Goal: Information Seeking & Learning: Learn about a topic

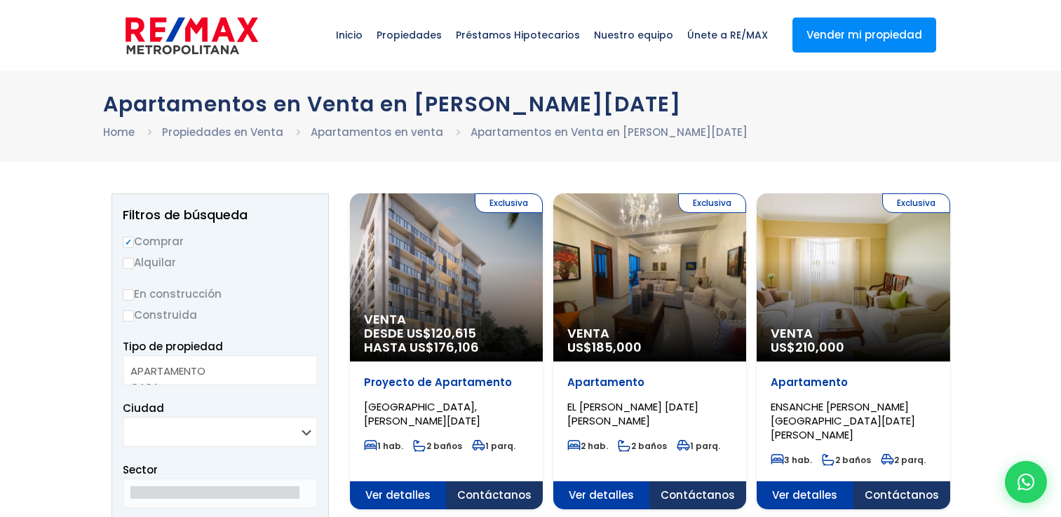
select select
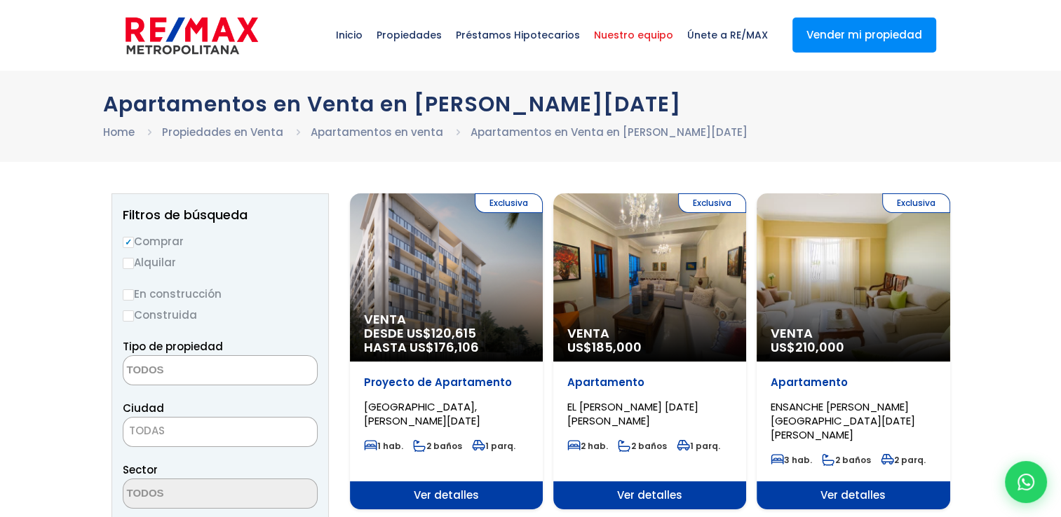
click at [617, 37] on span "Nuestro equipo" at bounding box center [633, 35] width 93 height 42
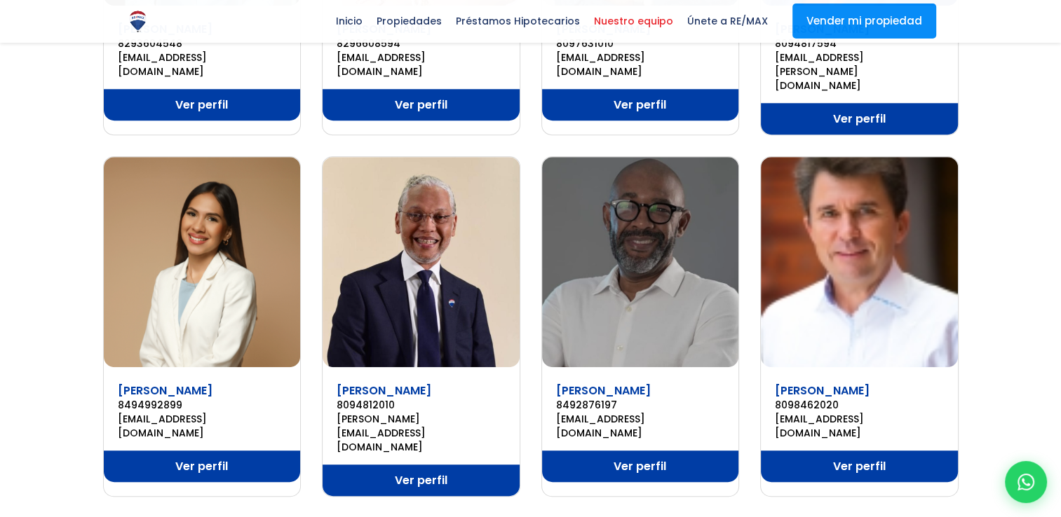
scroll to position [841, 0]
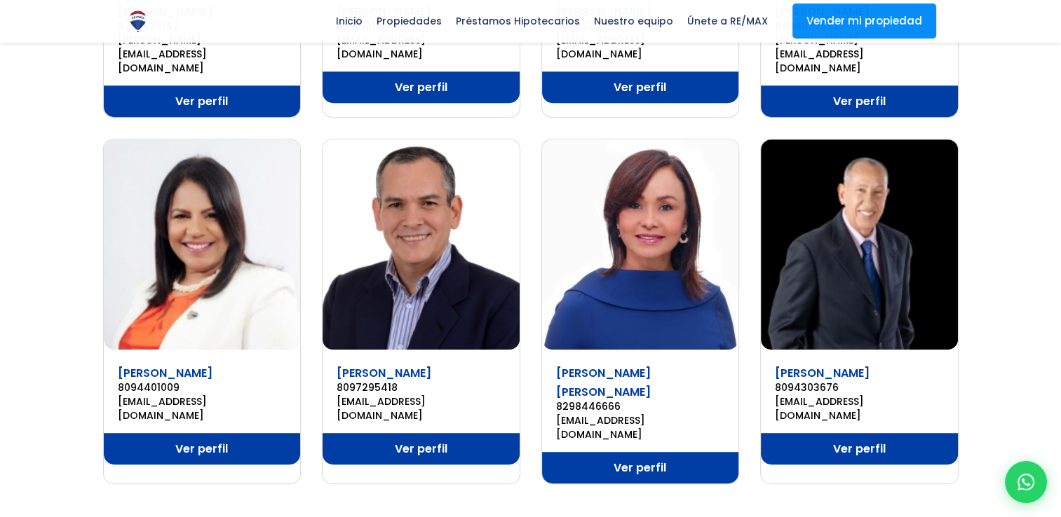
scroll to position [841, 0]
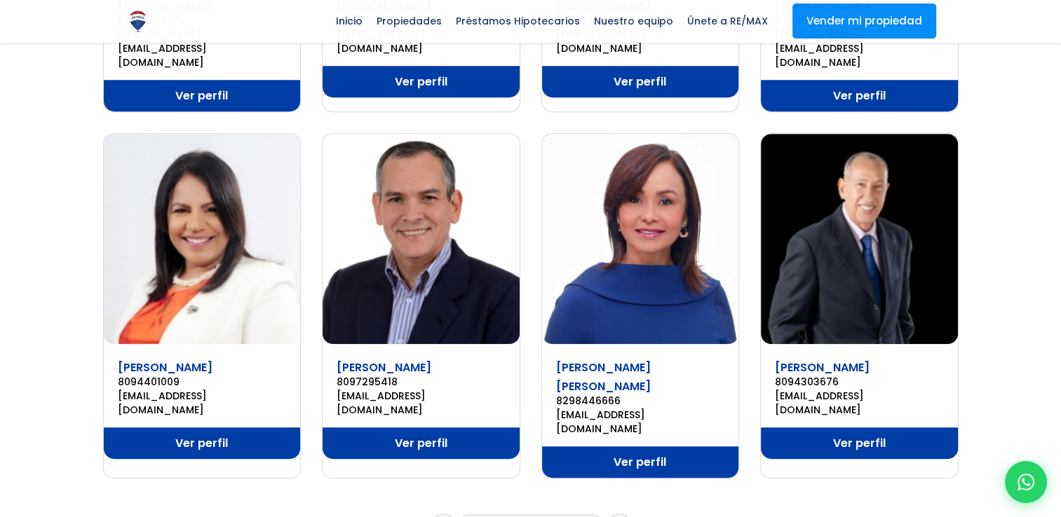
click at [530, 517] on link "3" at bounding box center [529, 525] width 6 height 15
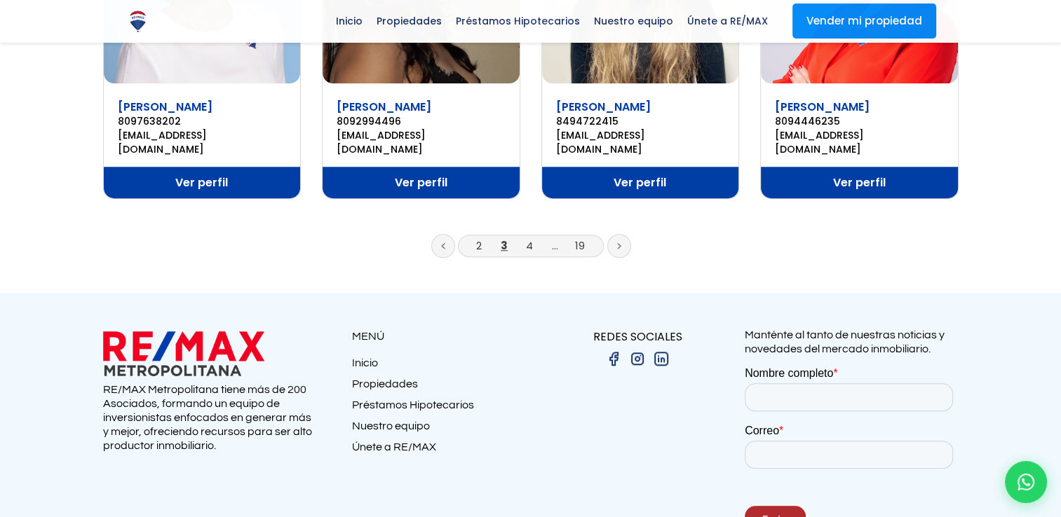
scroll to position [1122, 0]
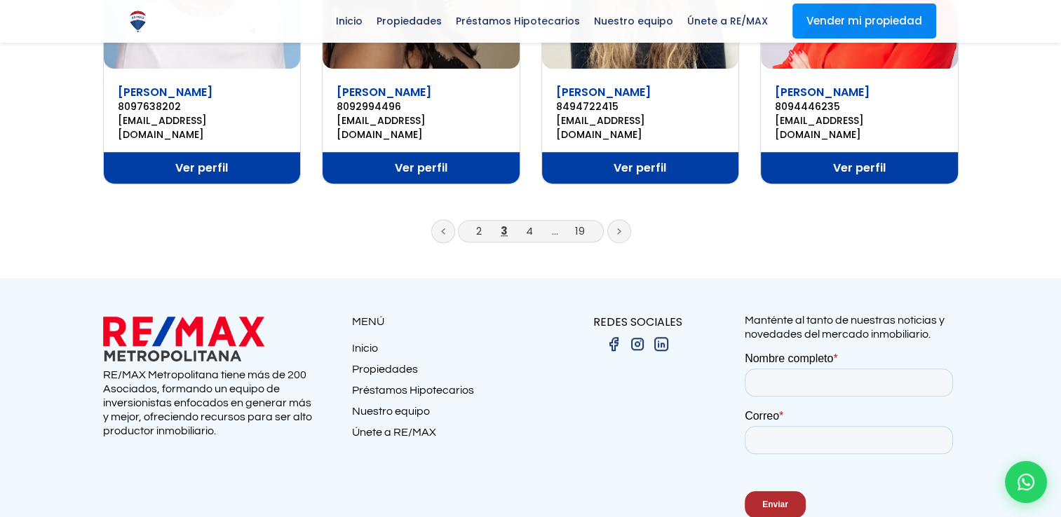
click at [524, 222] on li "4" at bounding box center [529, 231] width 22 height 18
click at [528, 224] on link "4" at bounding box center [529, 231] width 7 height 15
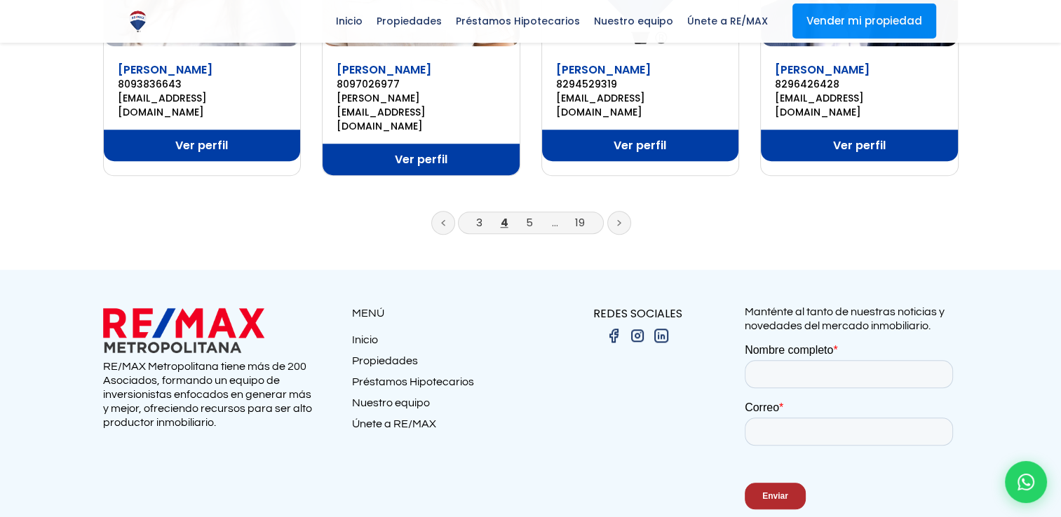
scroll to position [1144, 0]
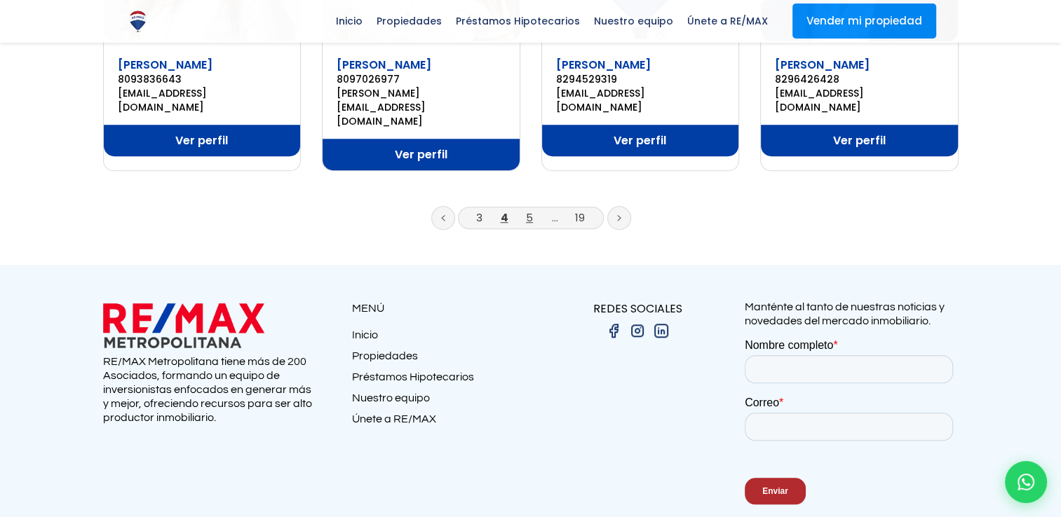
click at [527, 210] on link "5" at bounding box center [529, 217] width 7 height 15
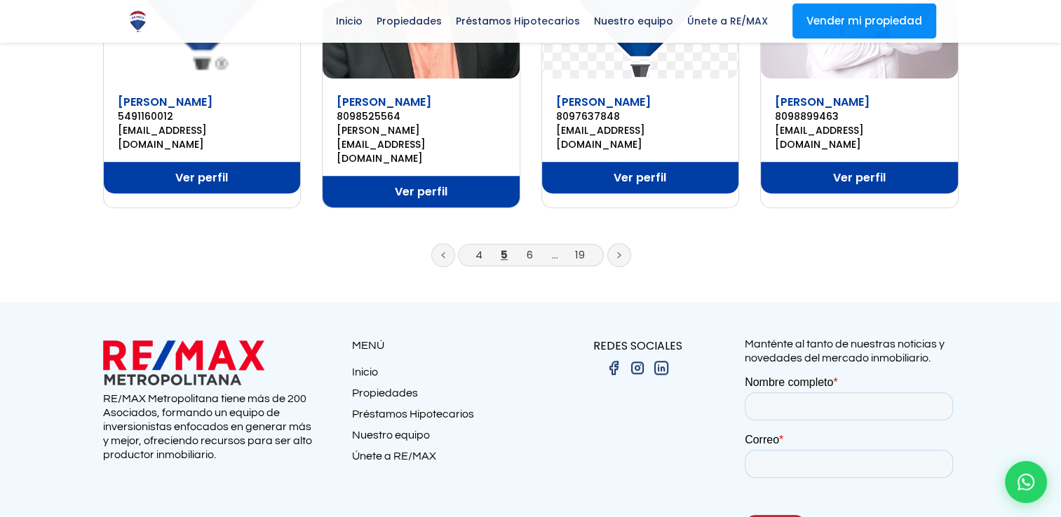
scroll to position [1122, 0]
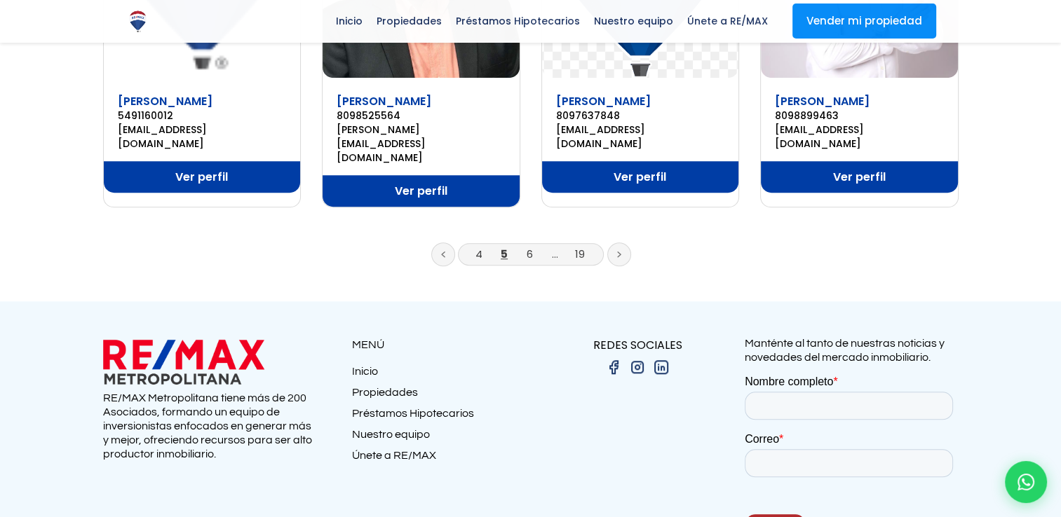
click at [533, 245] on li "6" at bounding box center [529, 254] width 22 height 18
click at [530, 247] on link "6" at bounding box center [529, 254] width 6 height 15
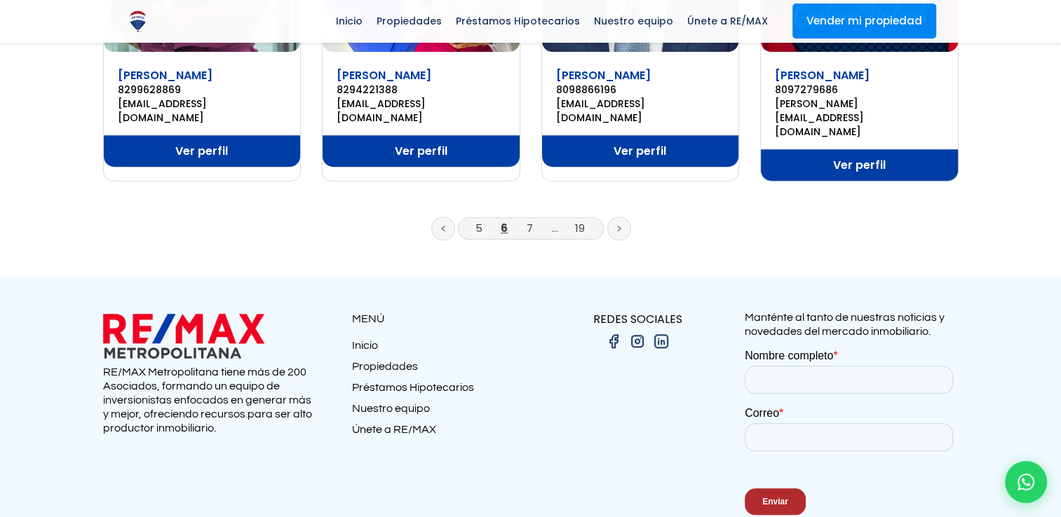
scroll to position [1144, 0]
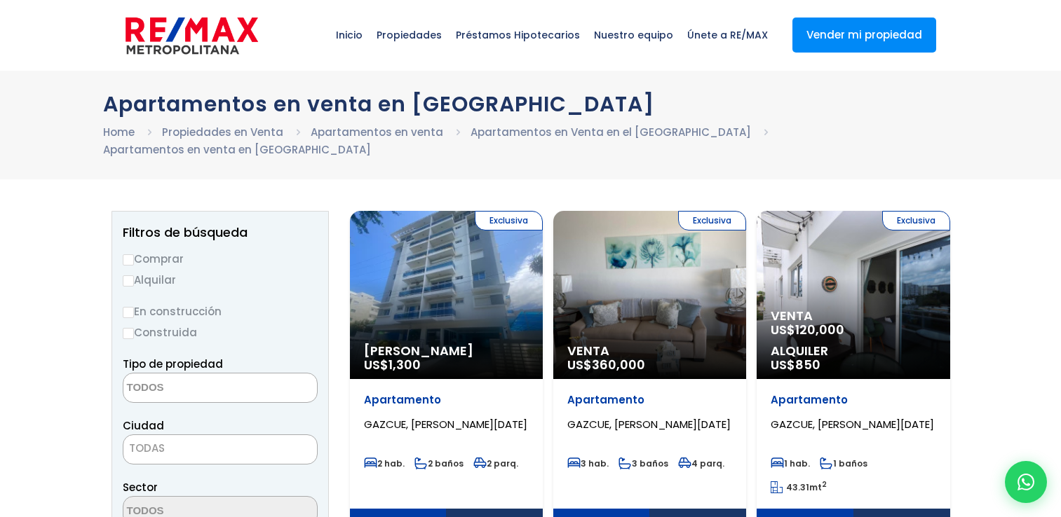
select select
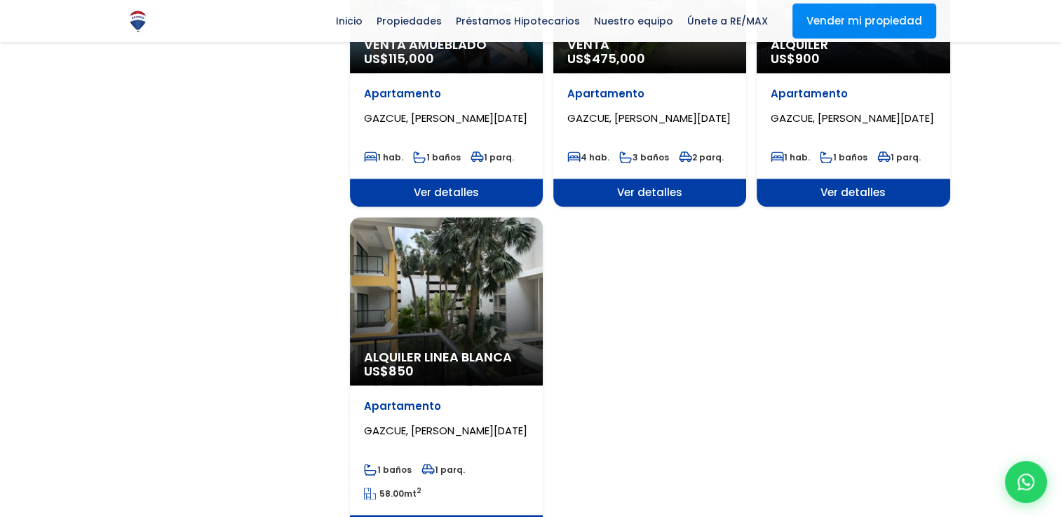
scroll to position [1612, 0]
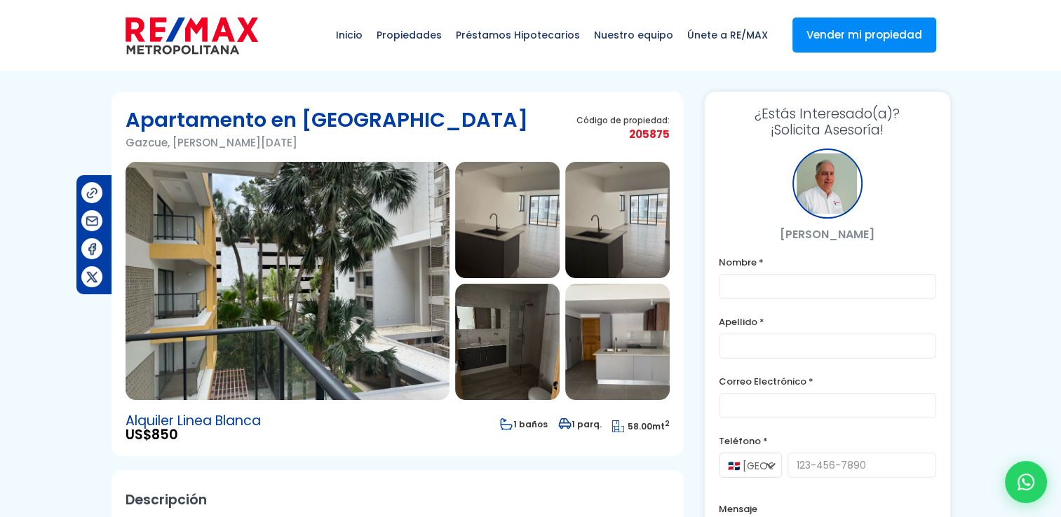
click at [316, 279] on img at bounding box center [287, 281] width 324 height 238
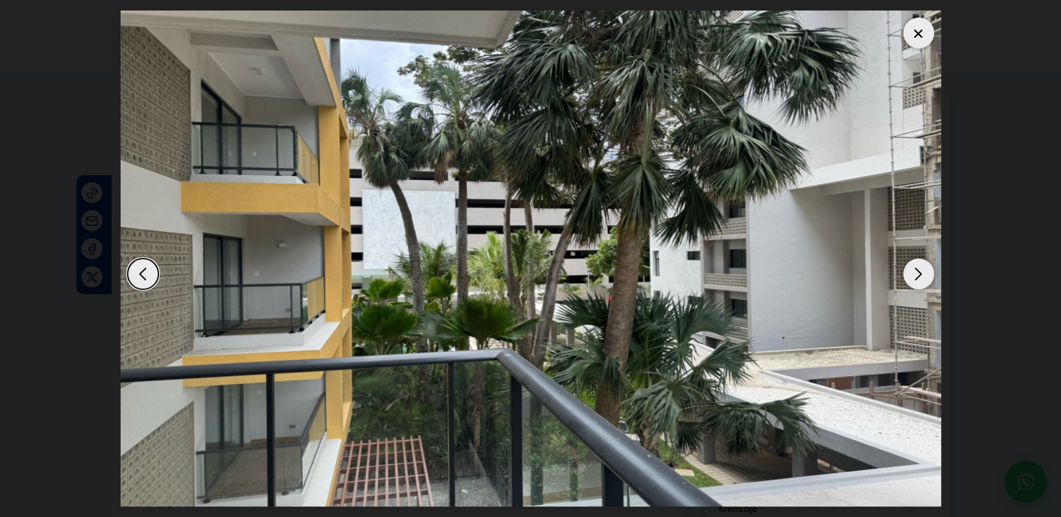
click at [915, 280] on div "Next slide" at bounding box center [918, 274] width 31 height 31
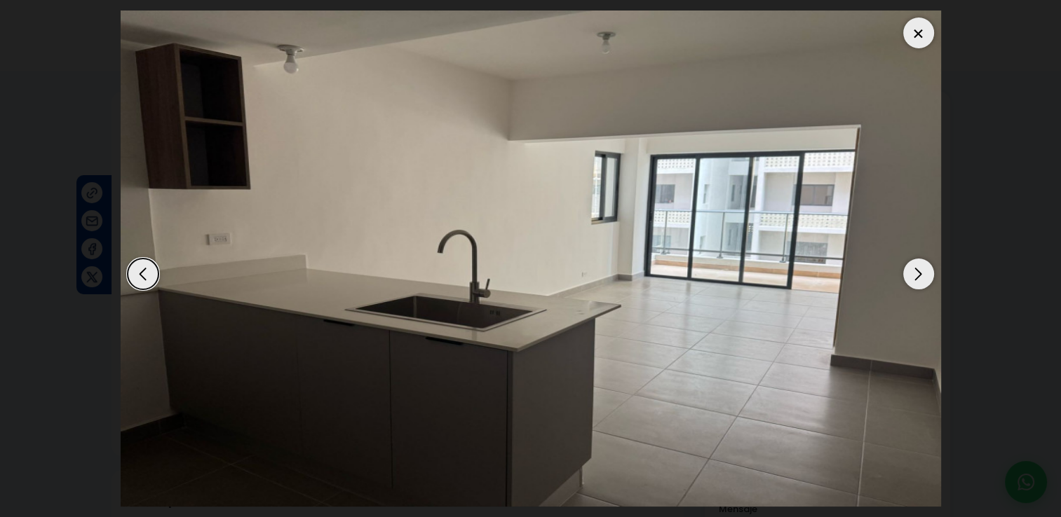
click at [918, 283] on div "Next slide" at bounding box center [918, 274] width 31 height 31
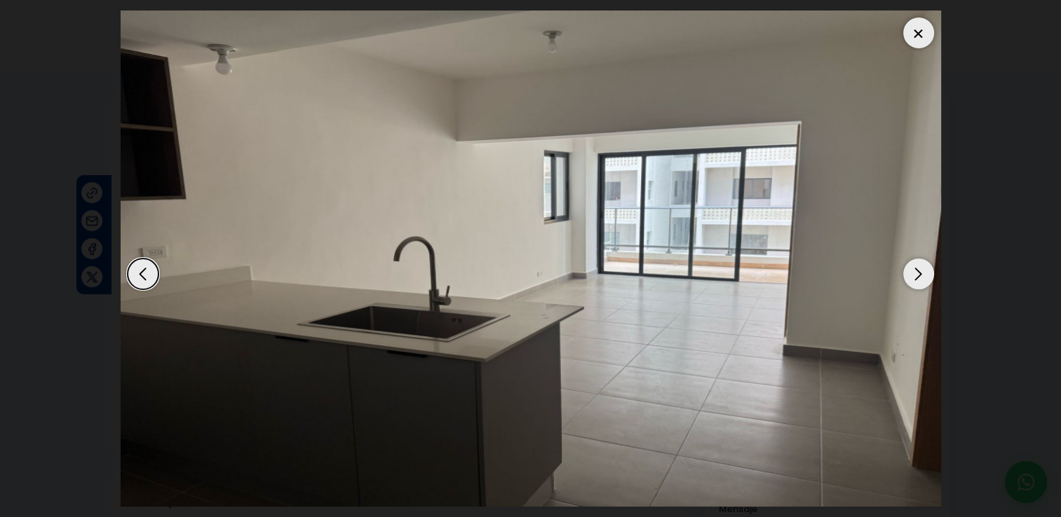
click at [918, 285] on div "Next slide" at bounding box center [918, 274] width 31 height 31
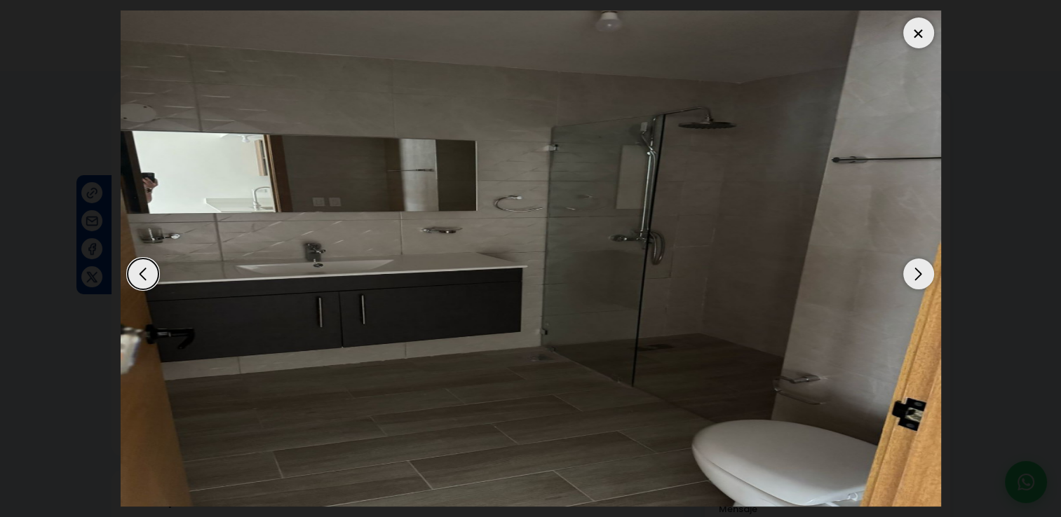
click at [918, 285] on div "Next slide" at bounding box center [918, 274] width 31 height 31
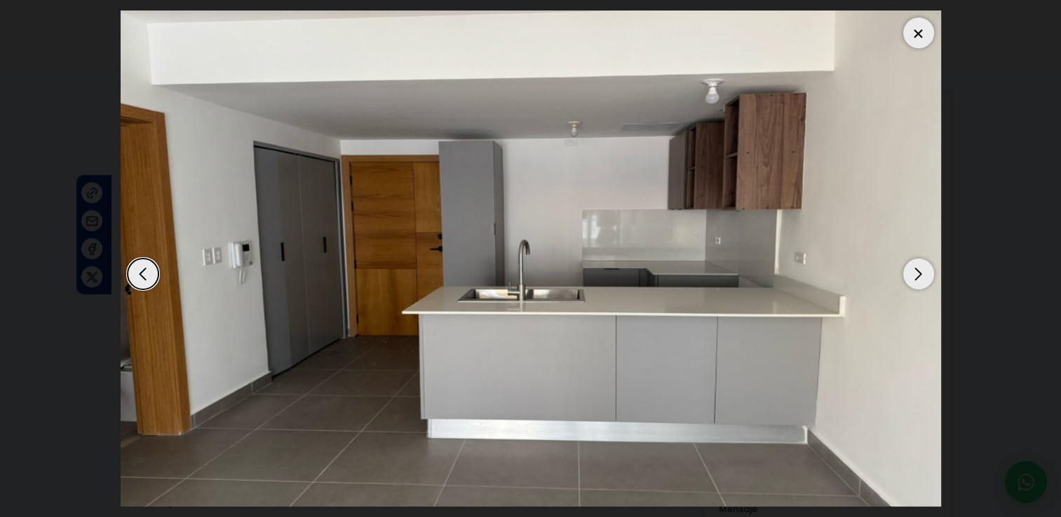
click at [918, 285] on div "Next slide" at bounding box center [918, 274] width 31 height 31
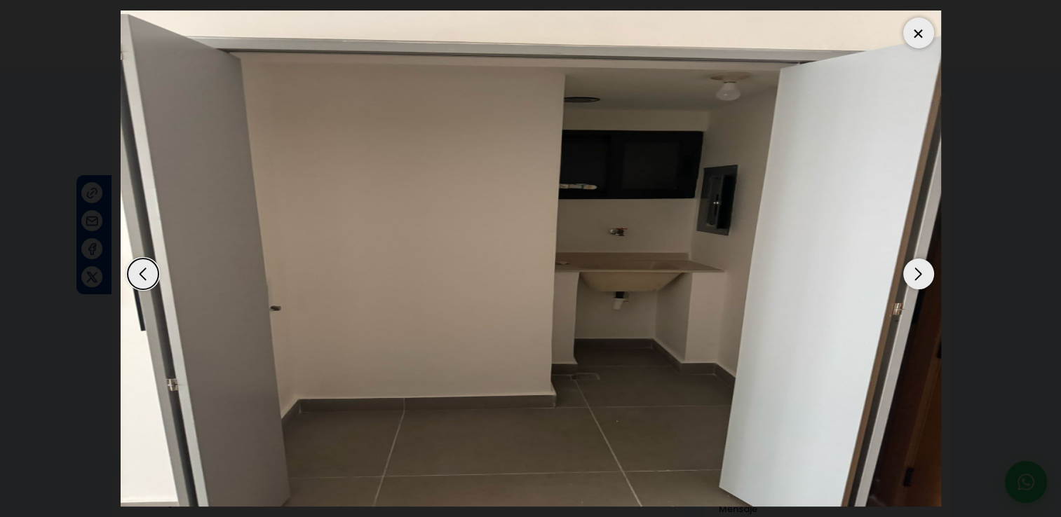
click at [918, 285] on div "Next slide" at bounding box center [918, 274] width 31 height 31
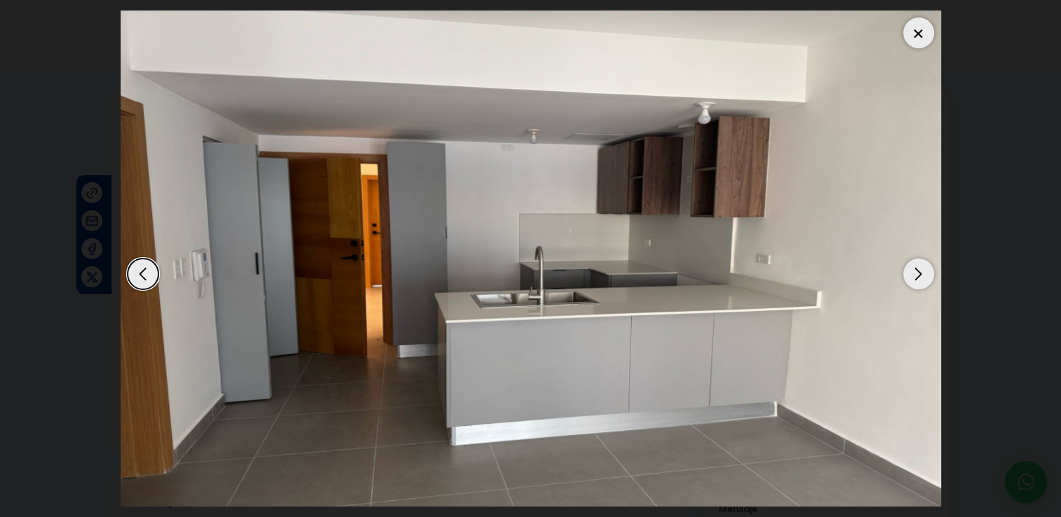
click at [918, 285] on div "Next slide" at bounding box center [918, 274] width 31 height 31
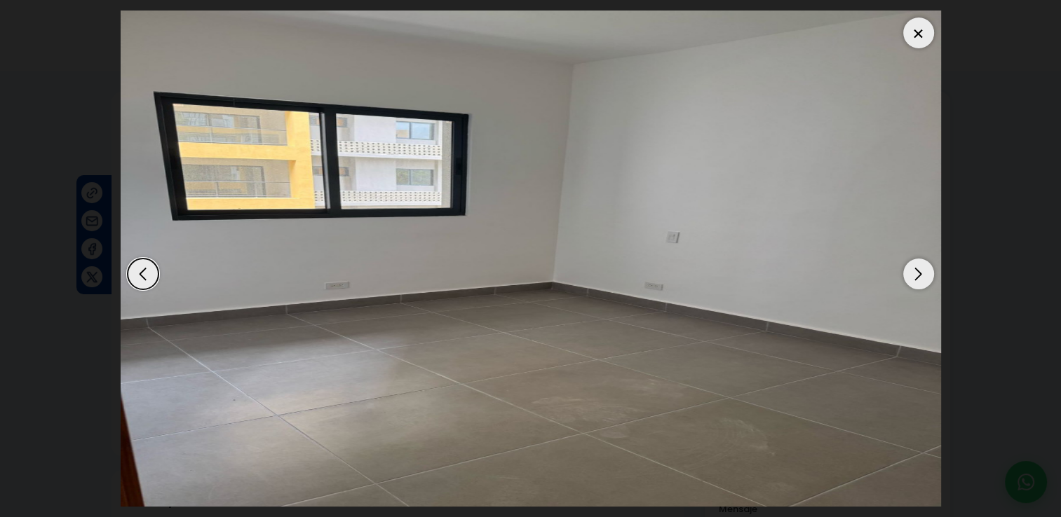
click at [918, 285] on div "Next slide" at bounding box center [918, 274] width 31 height 31
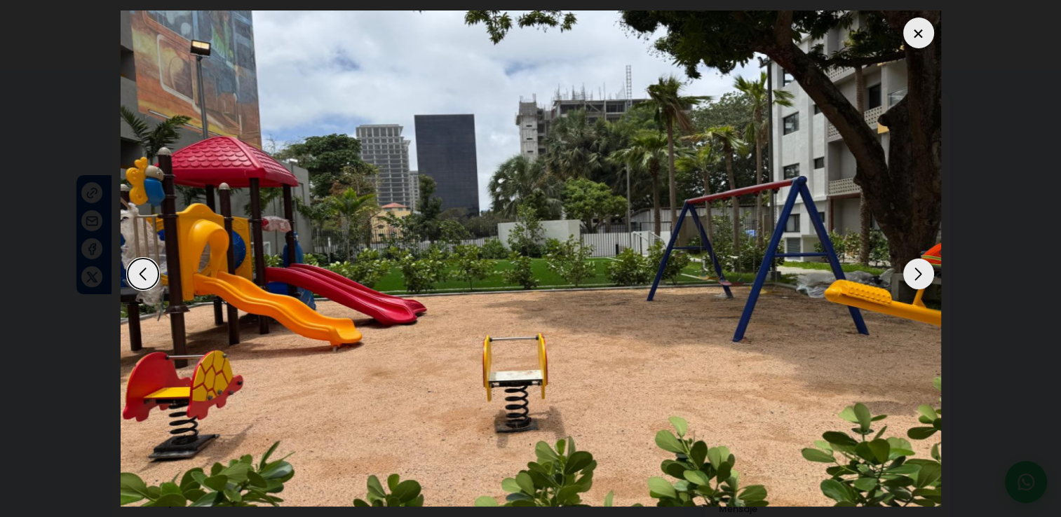
click at [917, 285] on div "Next slide" at bounding box center [918, 274] width 31 height 31
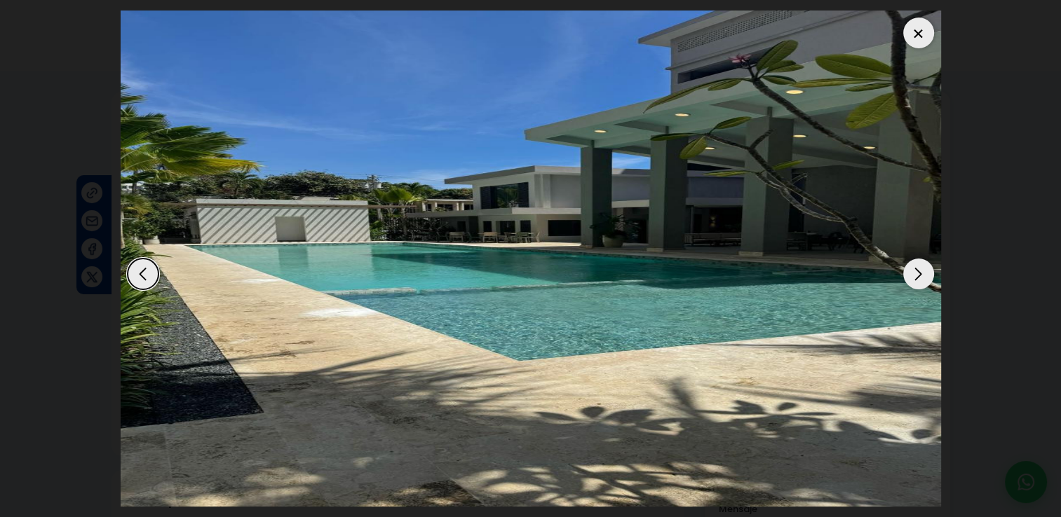
click at [917, 285] on div "Next slide" at bounding box center [918, 274] width 31 height 31
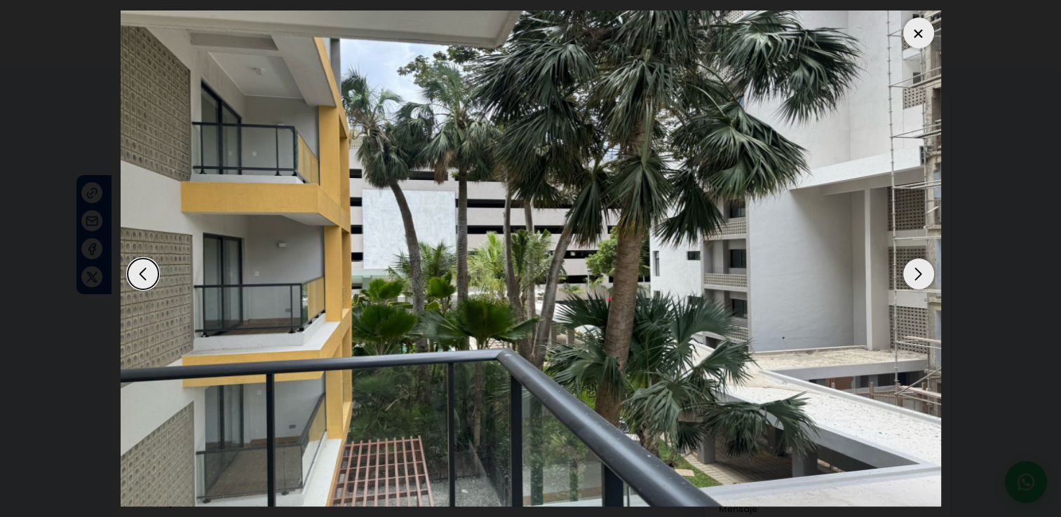
click at [917, 285] on div "Next slide" at bounding box center [918, 274] width 31 height 31
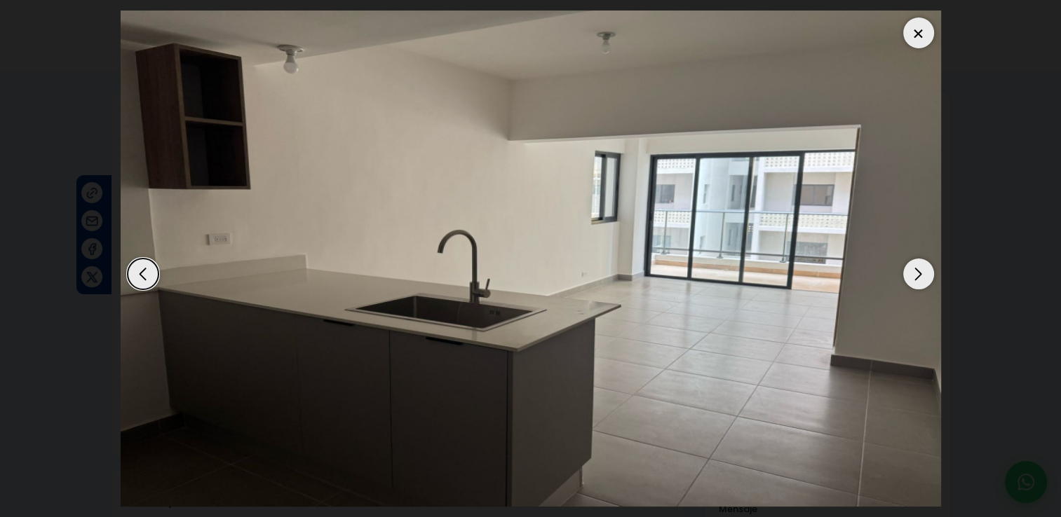
click at [906, 41] on div at bounding box center [918, 33] width 31 height 31
